Goal: Information Seeking & Learning: Learn about a topic

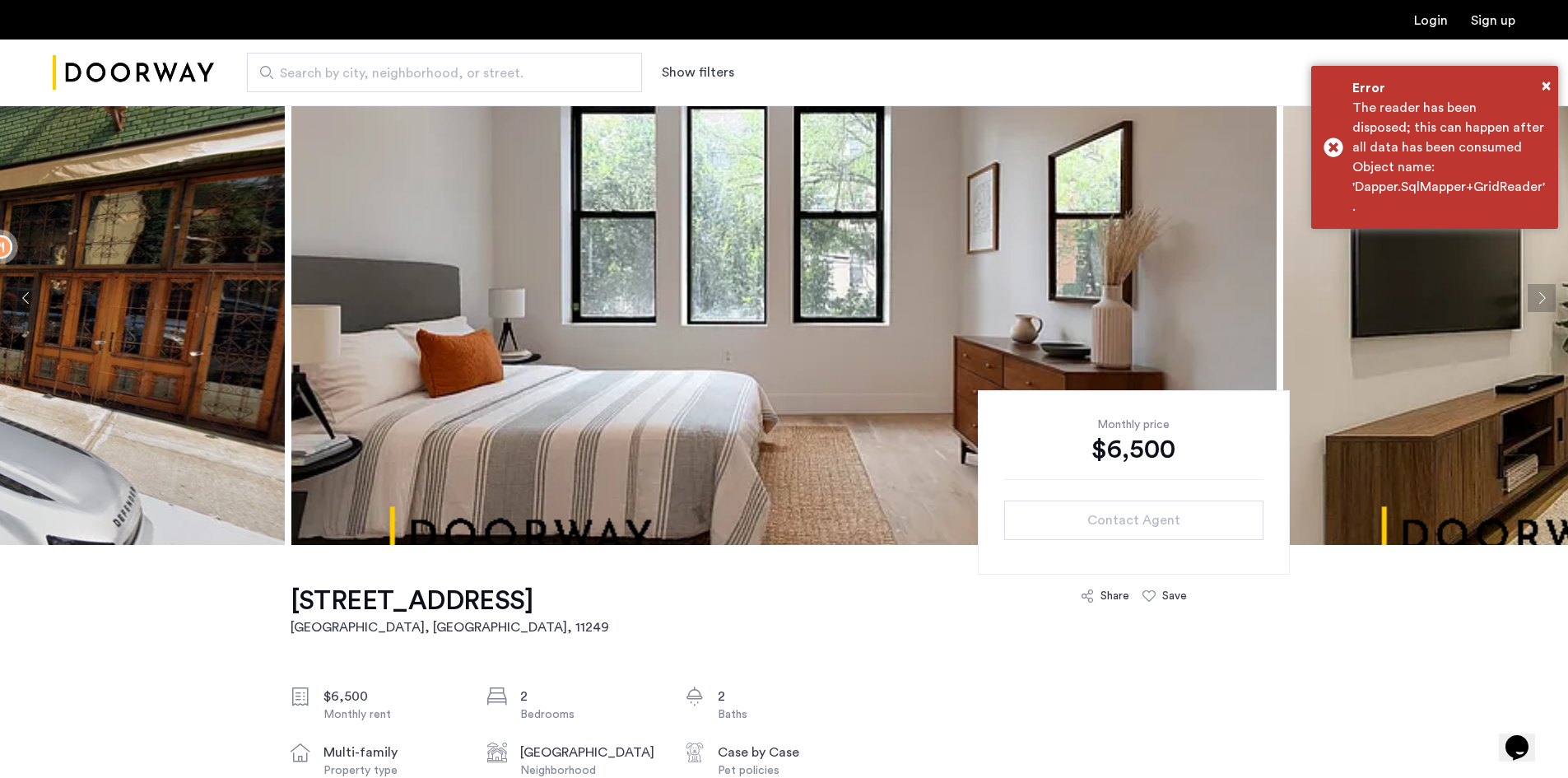
scroll to position [83, 0]
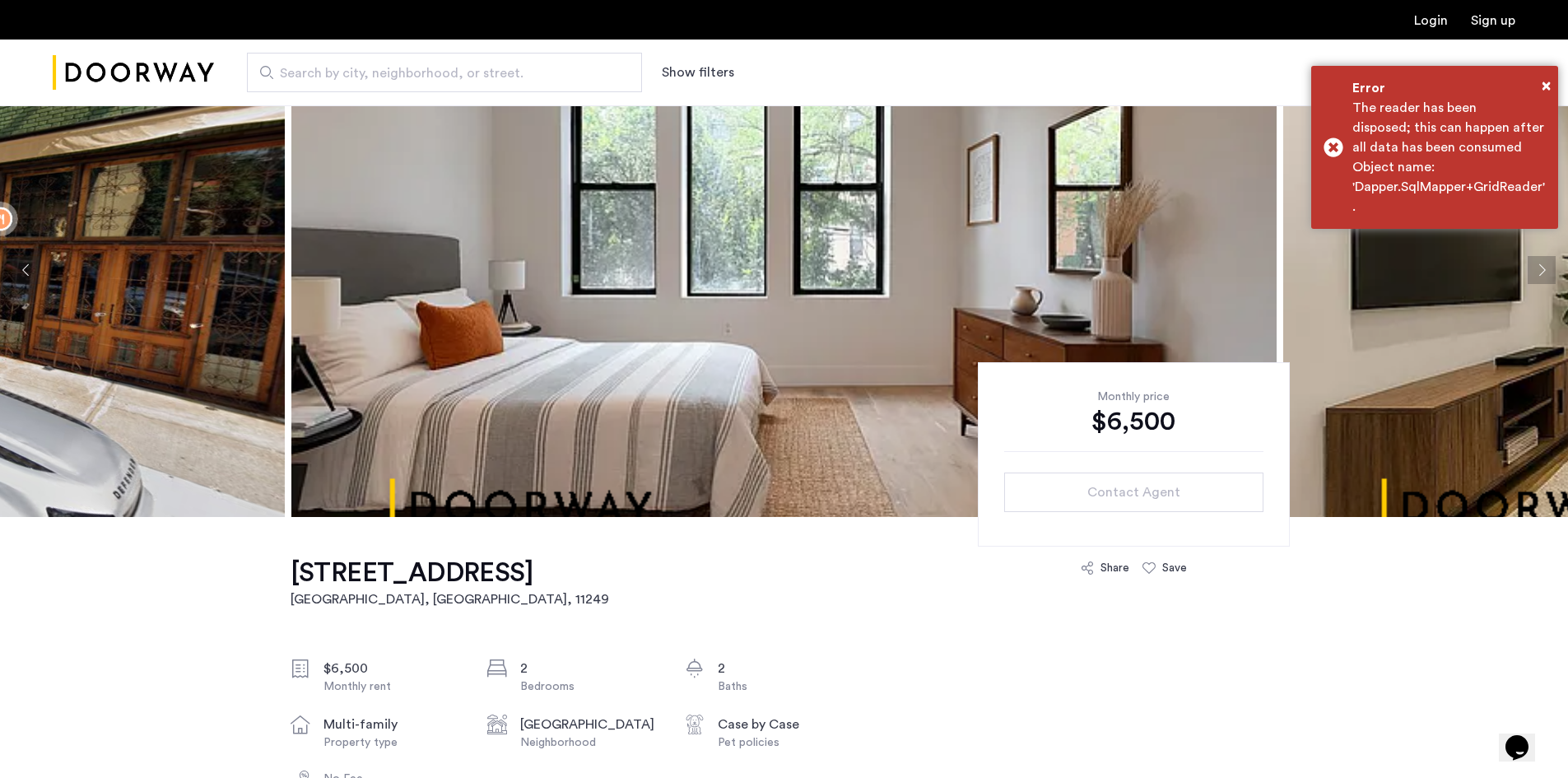
click at [1547, 282] on button "Next apartment" at bounding box center [1541, 270] width 28 height 28
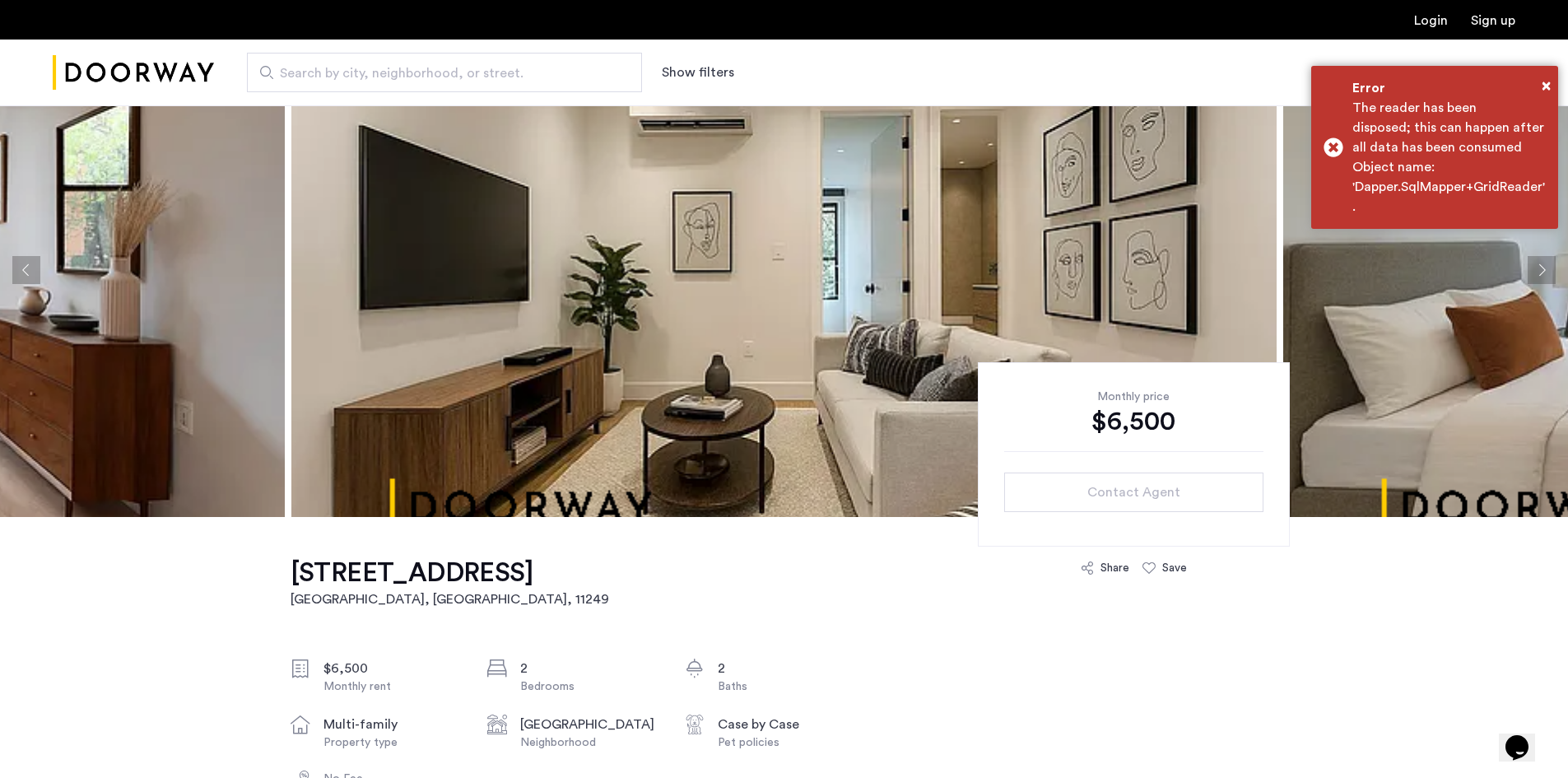
click at [1547, 281] on button "Next apartment" at bounding box center [1541, 270] width 28 height 28
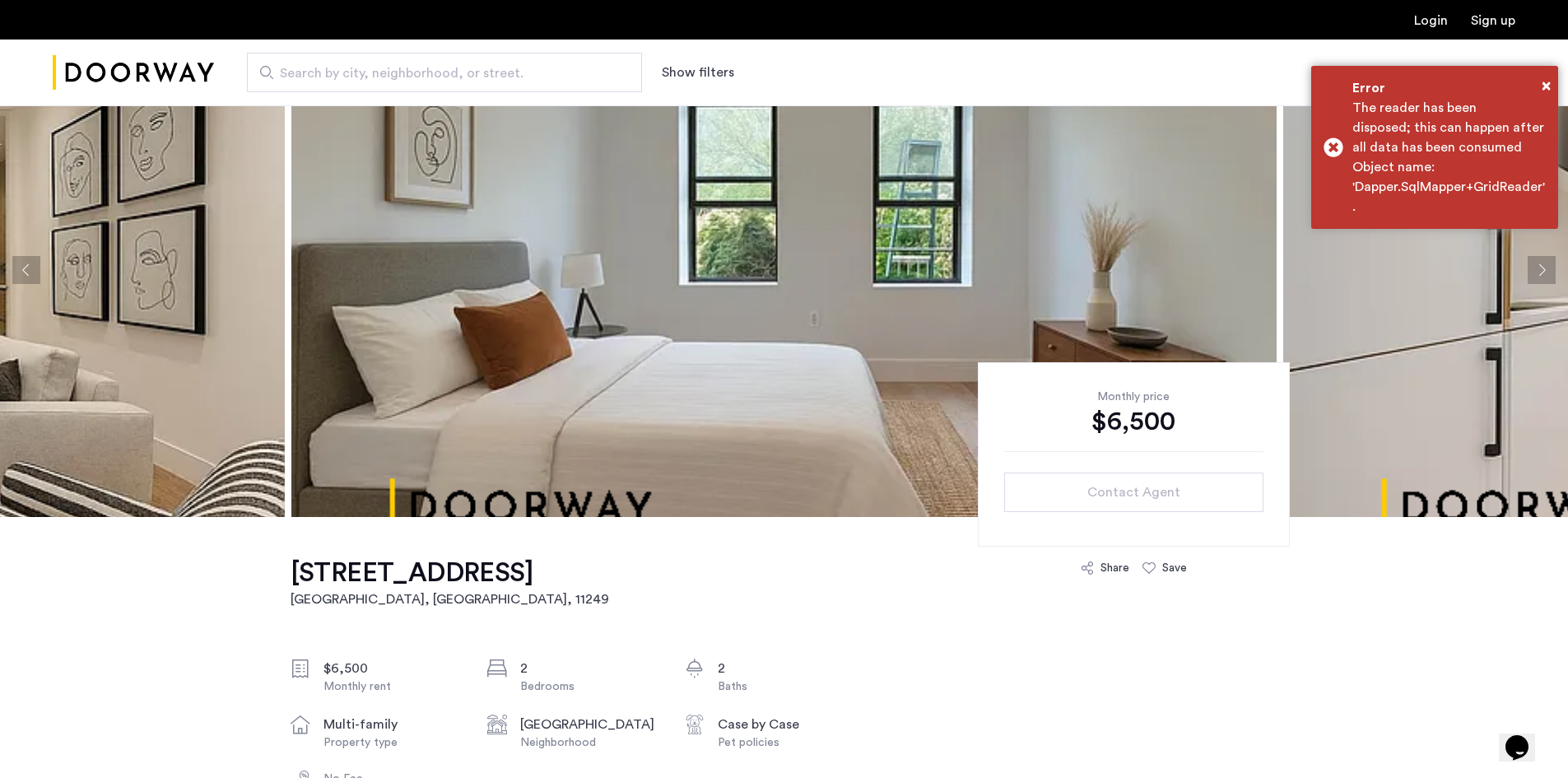
click at [1547, 281] on button "Next apartment" at bounding box center [1541, 270] width 28 height 28
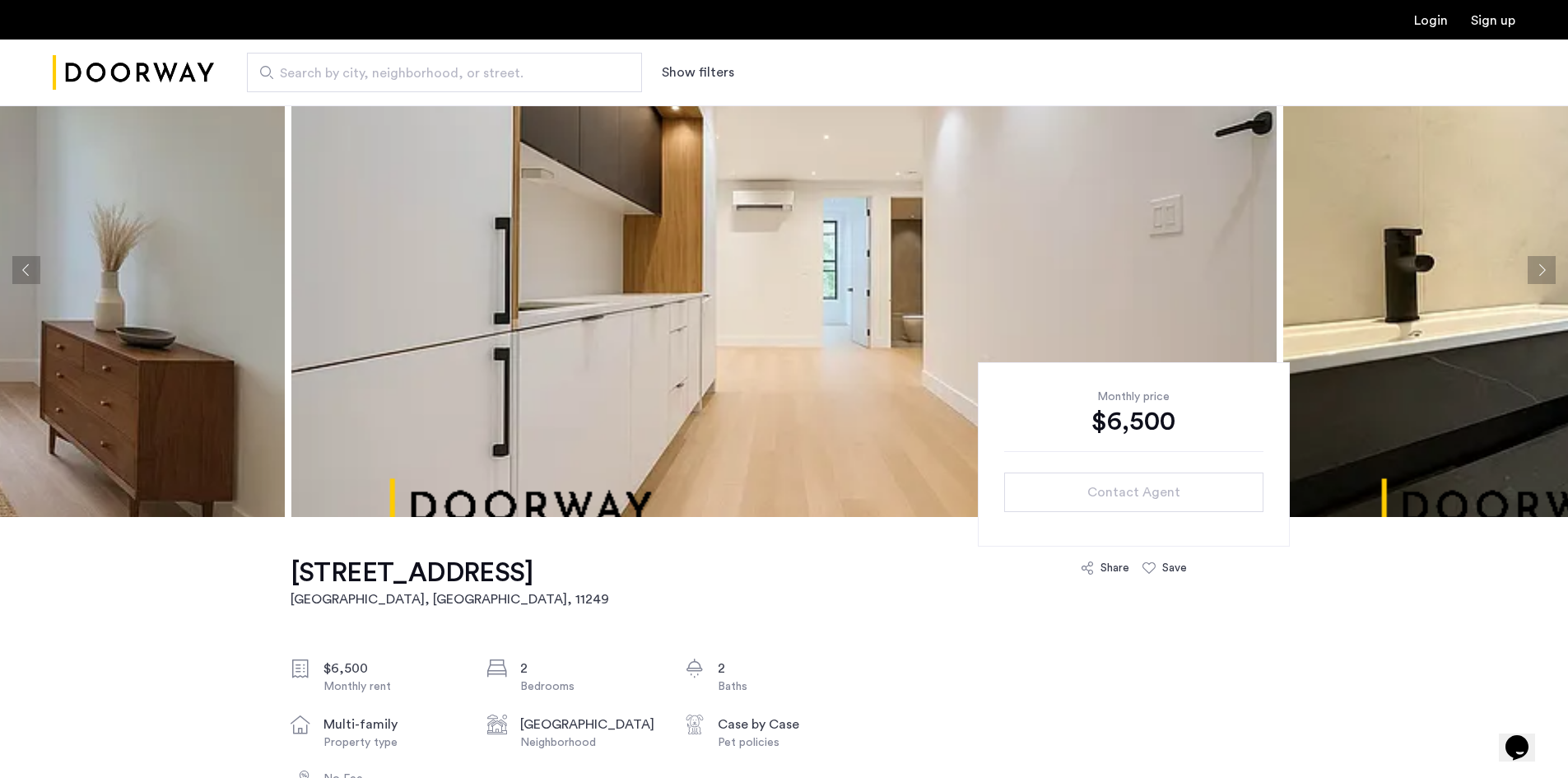
click at [1546, 281] on button "Next apartment" at bounding box center [1541, 270] width 28 height 28
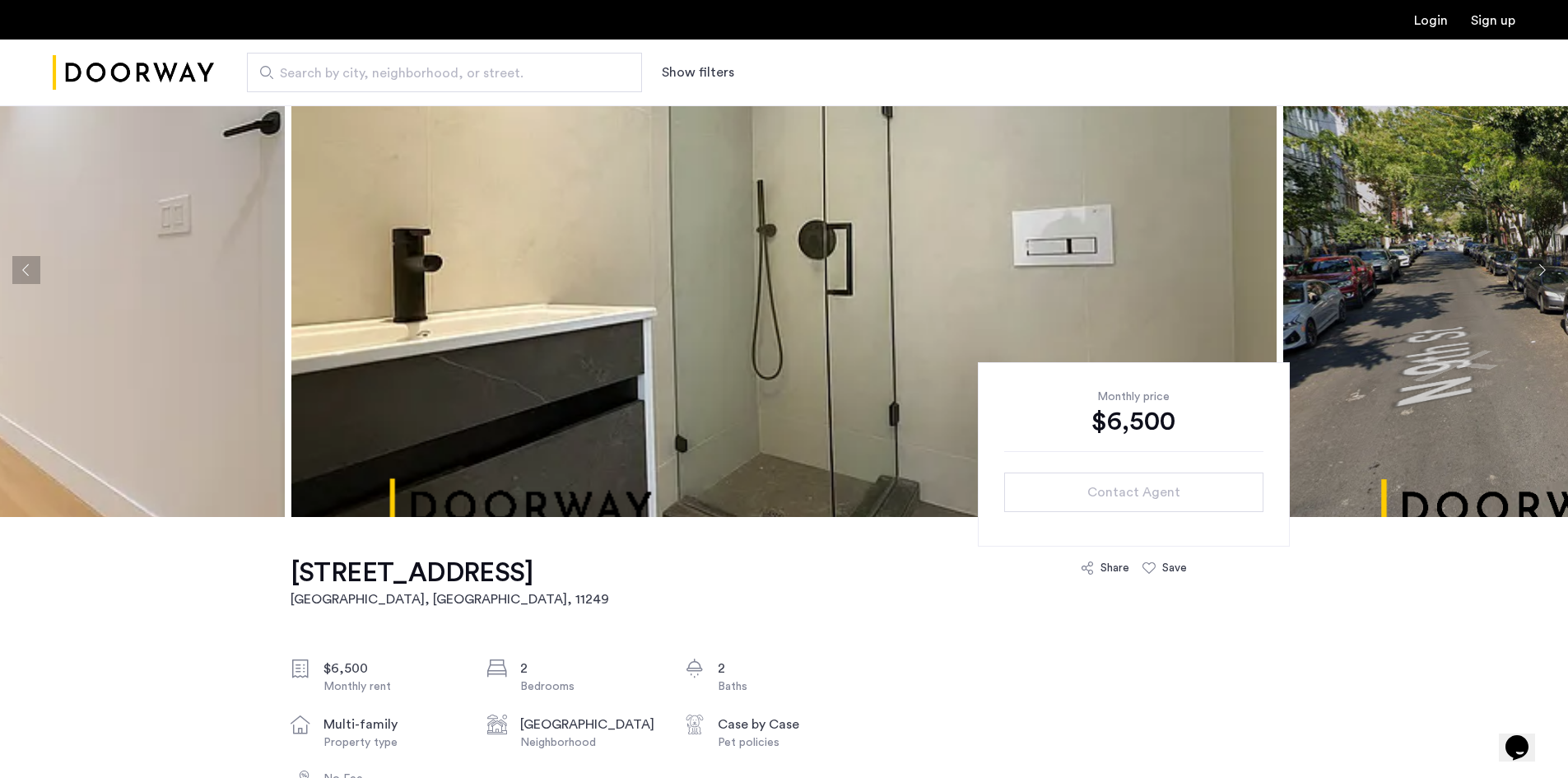
click at [1546, 281] on button "Next apartment" at bounding box center [1541, 270] width 28 height 28
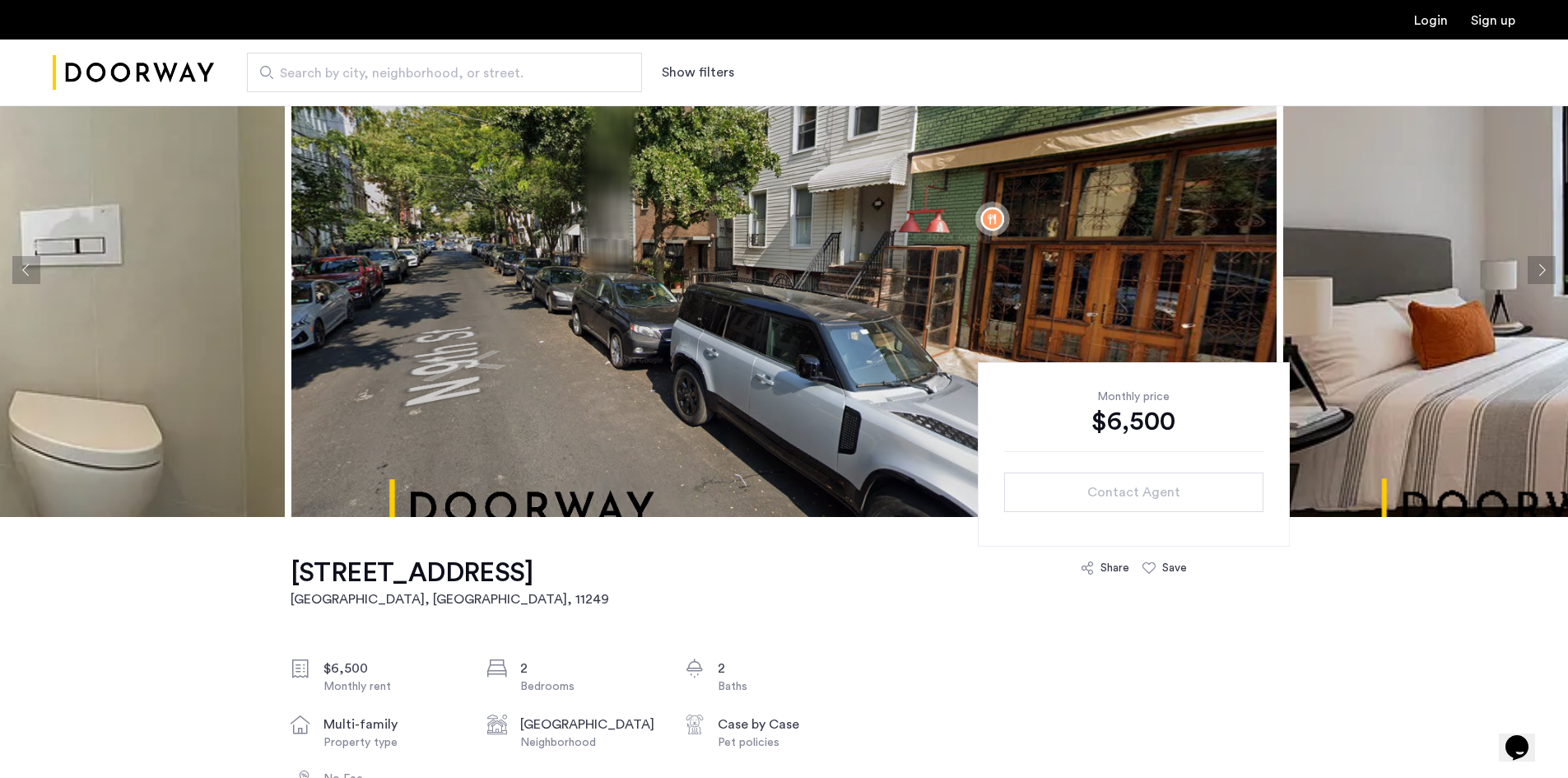
click at [1546, 281] on button "Next apartment" at bounding box center [1541, 270] width 28 height 28
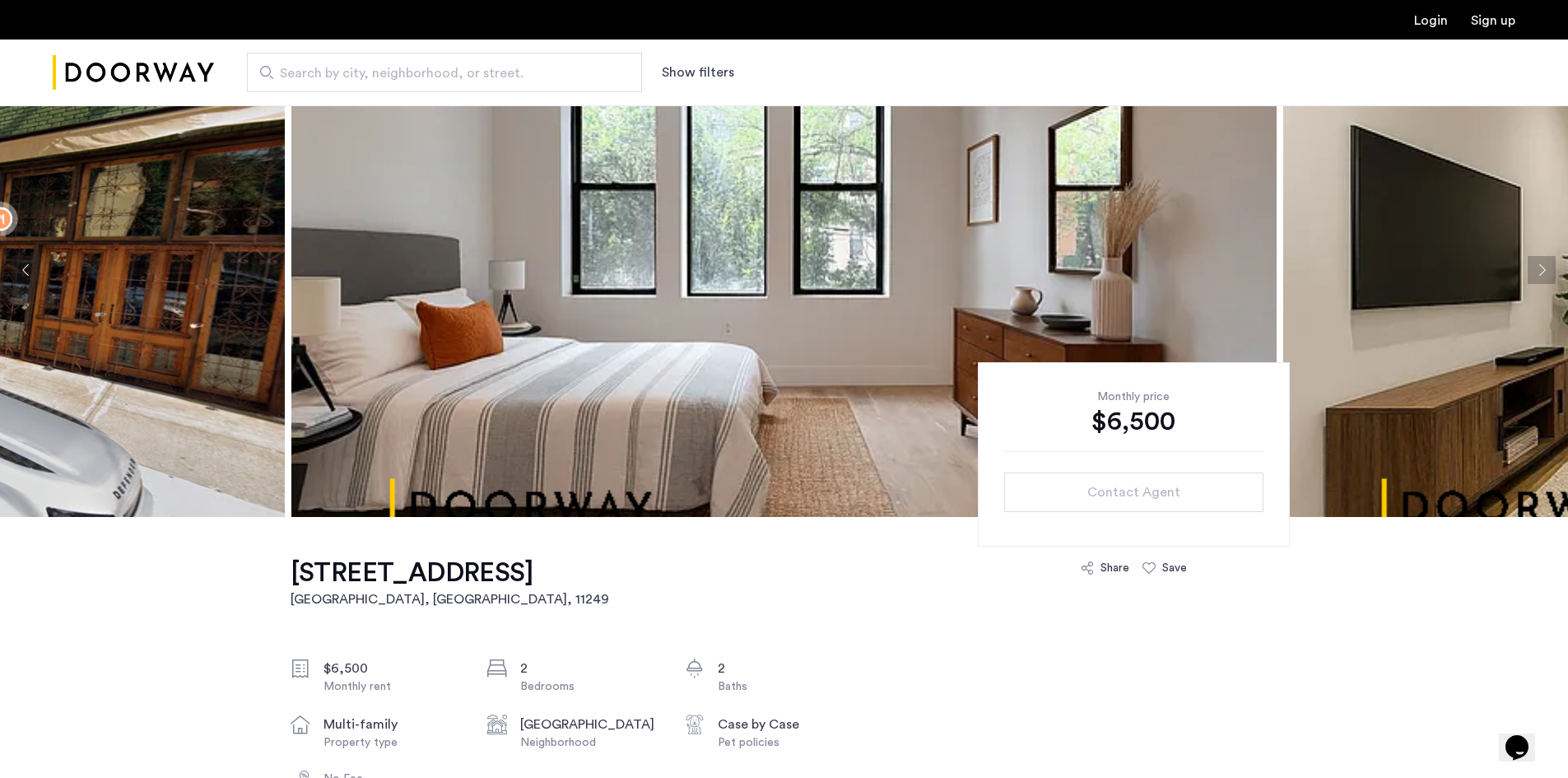
click at [1546, 281] on button "Next apartment" at bounding box center [1541, 270] width 28 height 28
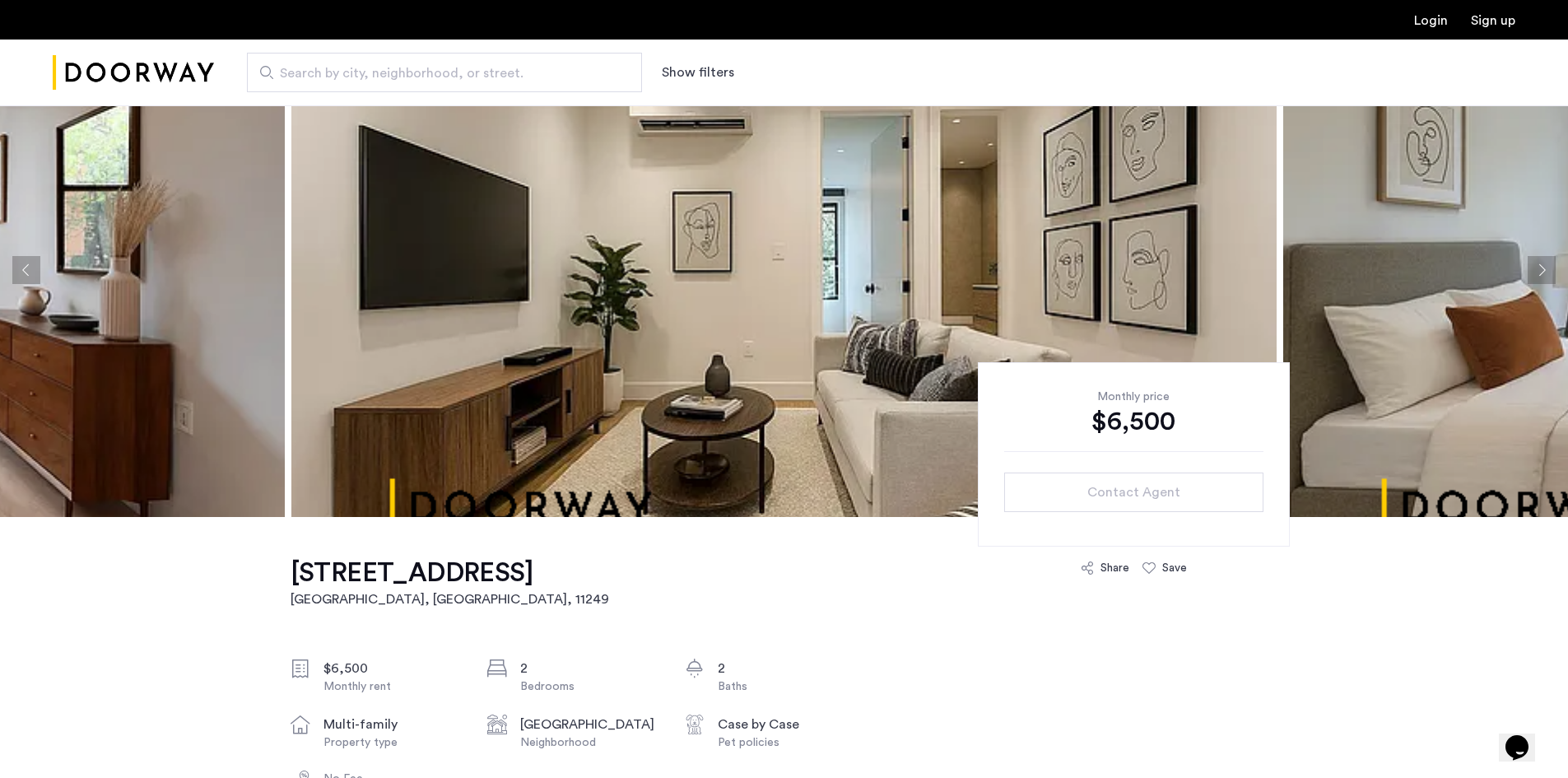
click at [1546, 281] on button "Next apartment" at bounding box center [1541, 270] width 28 height 28
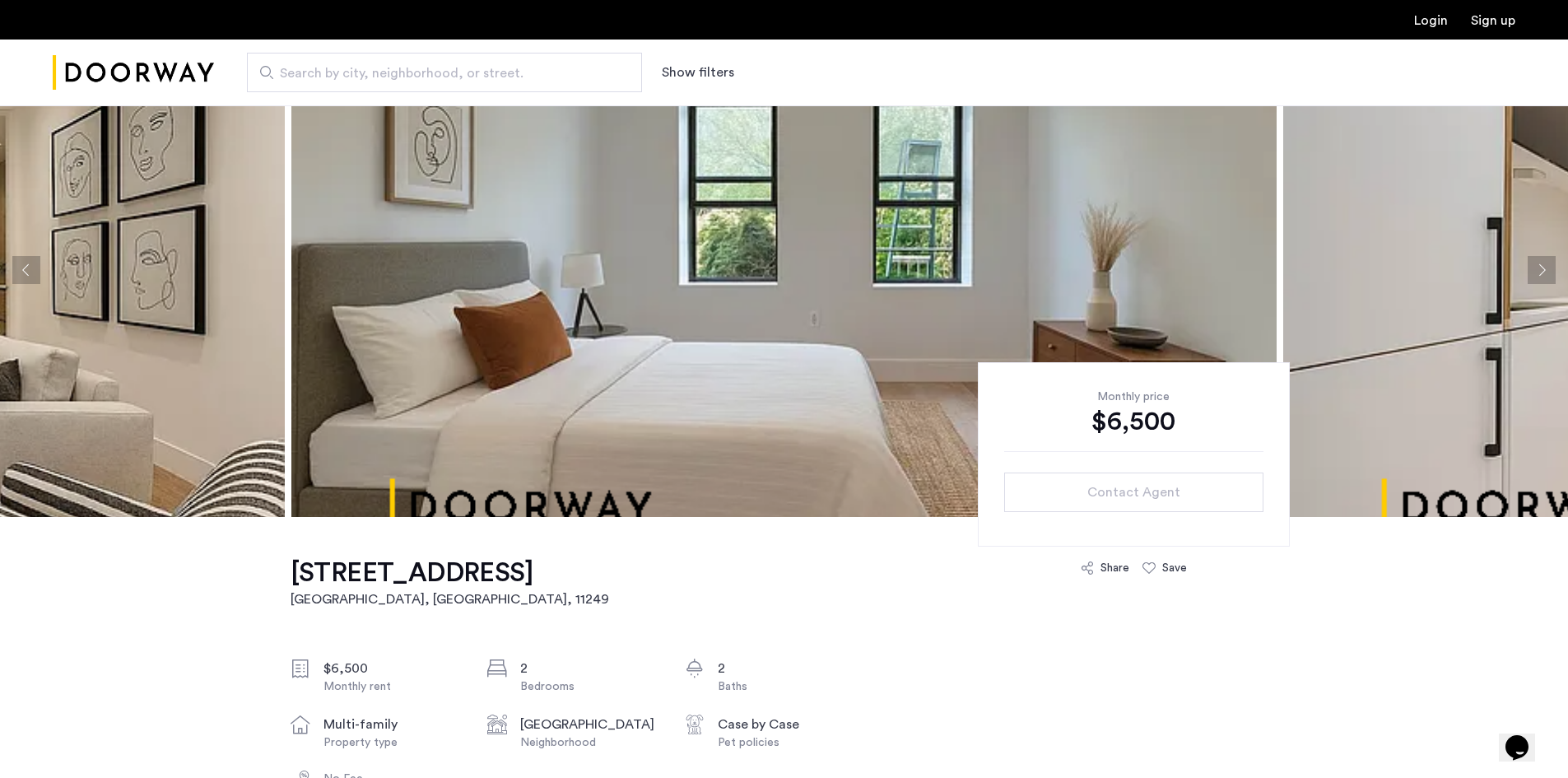
click at [1541, 282] on button "Next apartment" at bounding box center [1541, 270] width 28 height 28
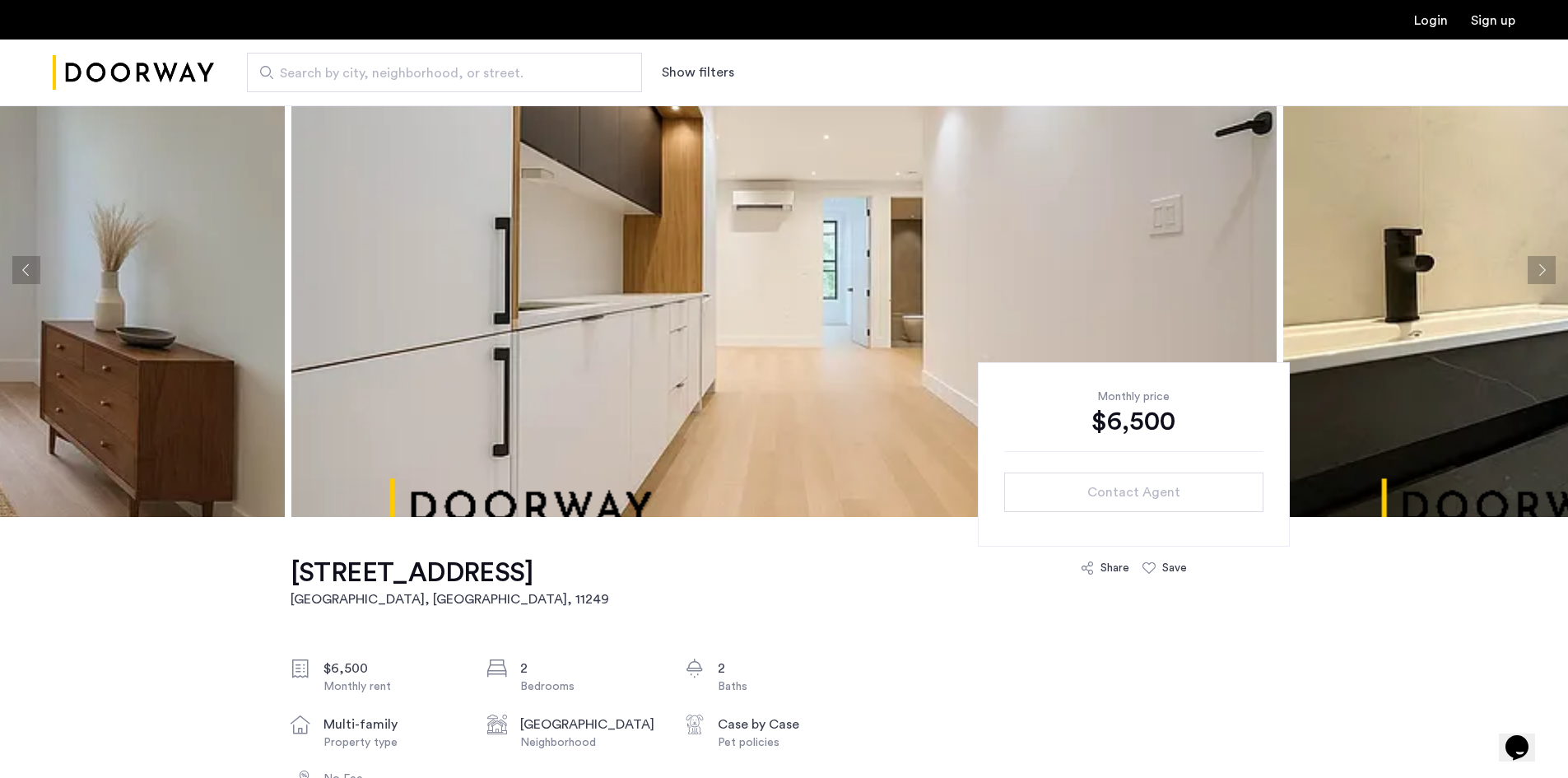
click at [1539, 283] on button "Next apartment" at bounding box center [1541, 270] width 28 height 28
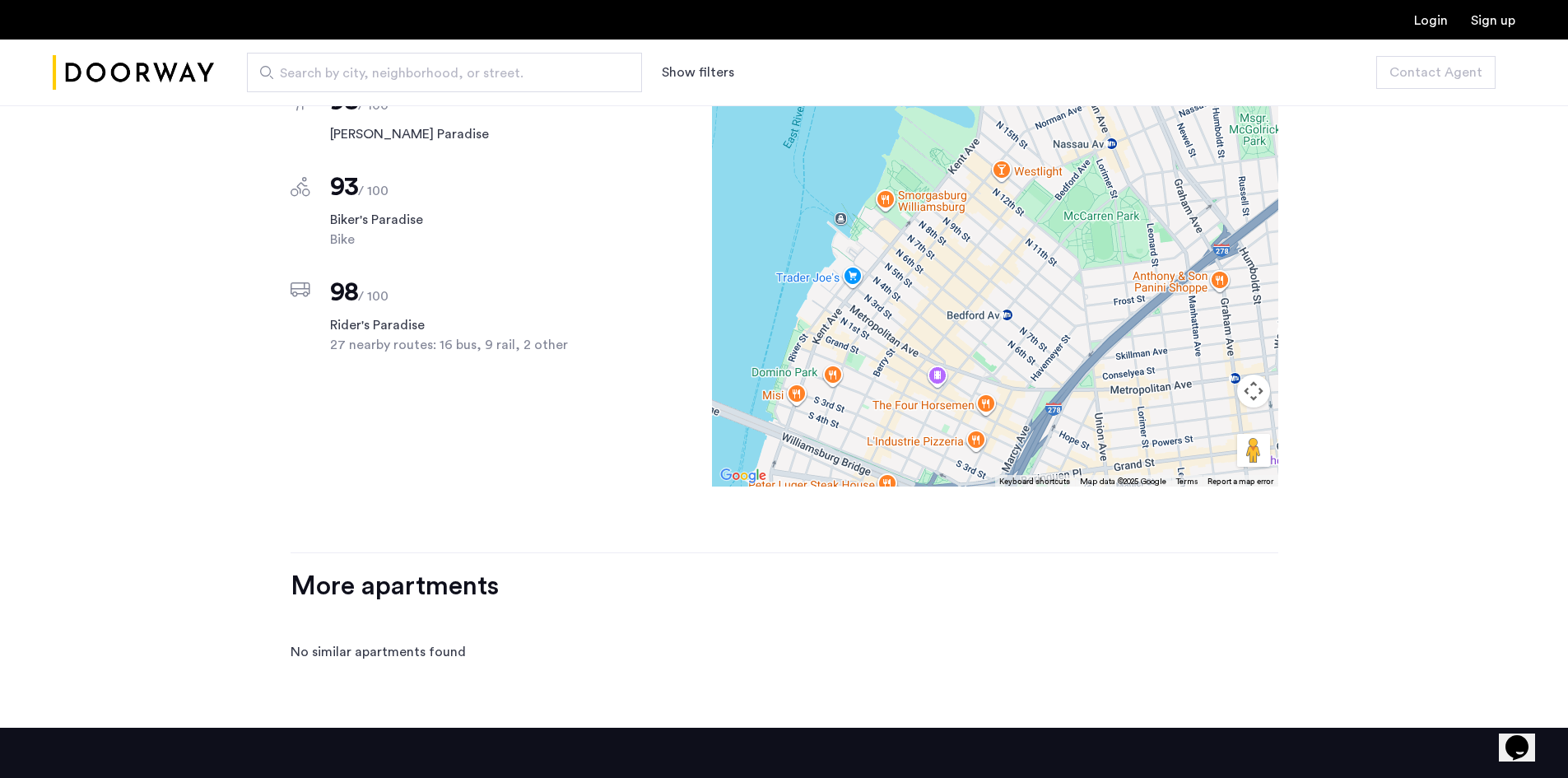
scroll to position [1752, 0]
